Goal: Submit feedback/report problem

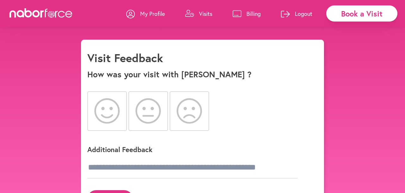
drag, startPoint x: 110, startPoint y: 107, endPoint x: 115, endPoint y: 106, distance: 5.1
click at [112, 107] on icon at bounding box center [107, 110] width 26 height 25
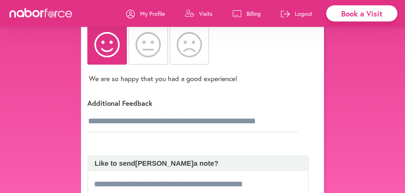
scroll to position [65, 0]
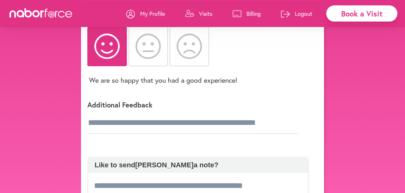
click at [99, 175] on input at bounding box center [192, 186] width 199 height 22
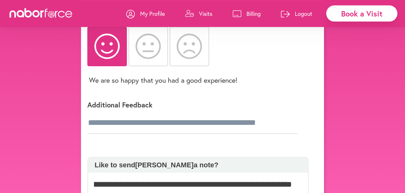
scroll to position [0, 186]
type input "**********"
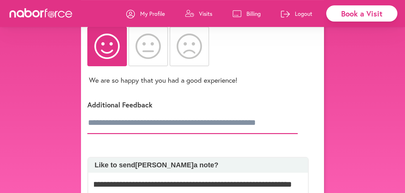
click at [93, 112] on input "text" at bounding box center [192, 123] width 210 height 22
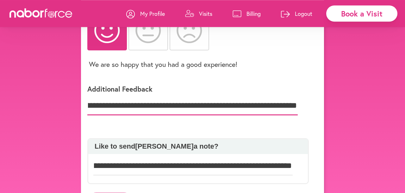
scroll to position [80, 0]
type input "**********"
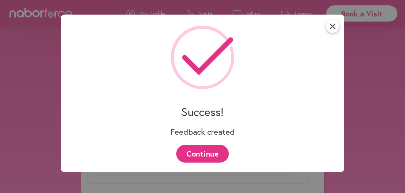
click at [209, 149] on button "Continue" at bounding box center [202, 152] width 52 height 17
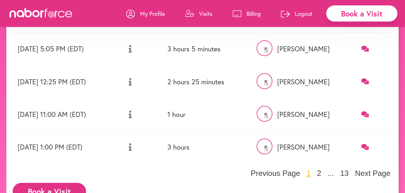
scroll to position [278, 0]
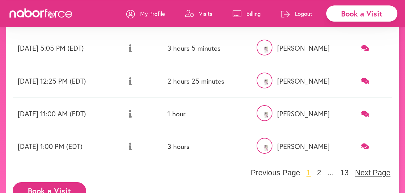
click at [376, 168] on button "Next Page" at bounding box center [372, 172] width 39 height 9
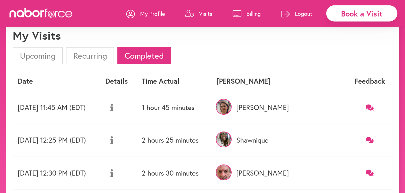
scroll to position [0, 0]
